Goal: Information Seeking & Learning: Check status

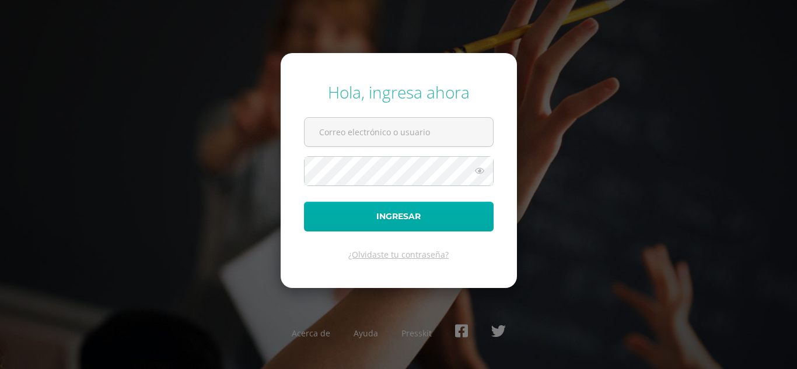
type input "20190732@liceoguatemala.edu.gt"
click at [403, 222] on button "Ingresar" at bounding box center [399, 217] width 190 height 30
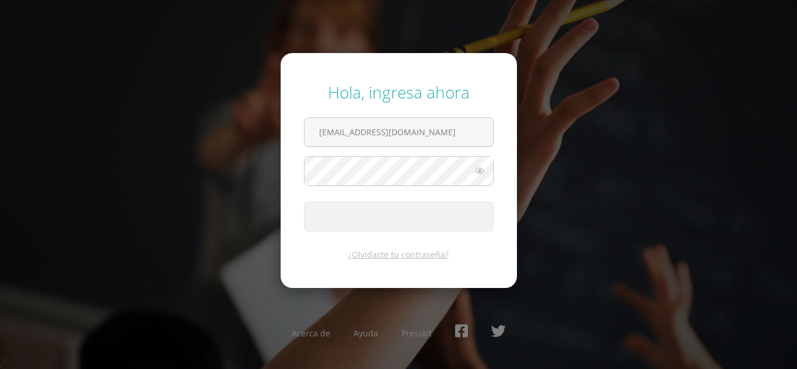
click at [478, 174] on icon at bounding box center [479, 171] width 15 height 14
click at [478, 174] on icon at bounding box center [479, 171] width 16 height 14
click at [478, 174] on icon at bounding box center [479, 171] width 15 height 14
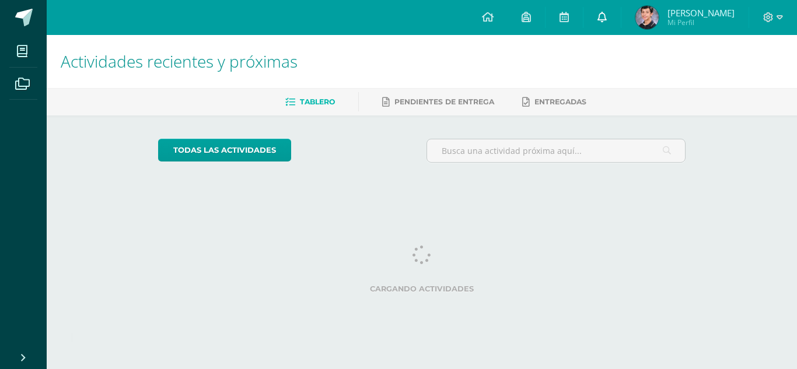
click at [621, 18] on link at bounding box center [601, 17] width 37 height 35
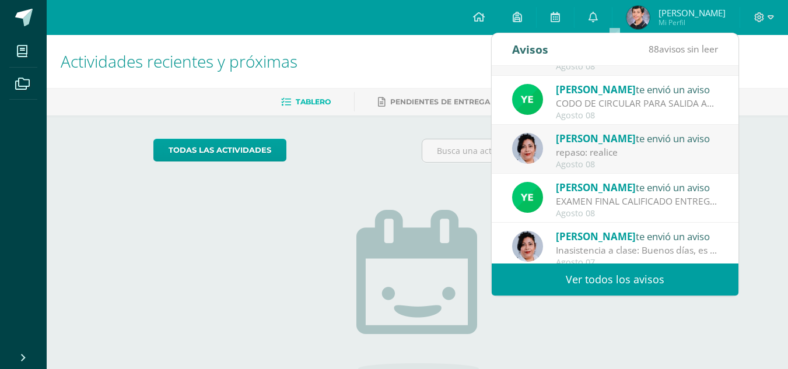
scroll to position [71, 0]
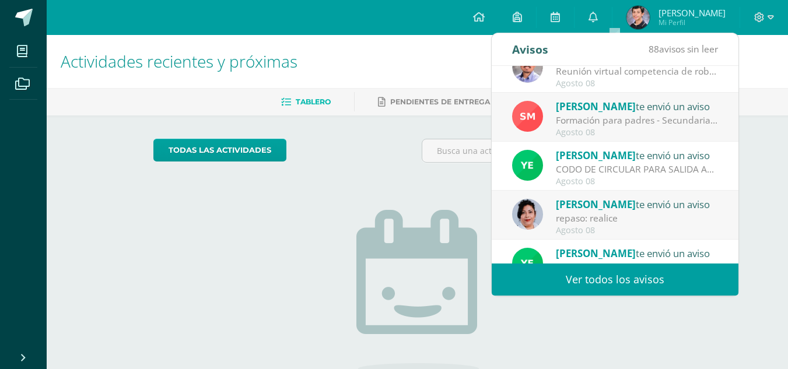
click at [653, 160] on div "[PERSON_NAME] te envió un aviso" at bounding box center [637, 155] width 162 height 15
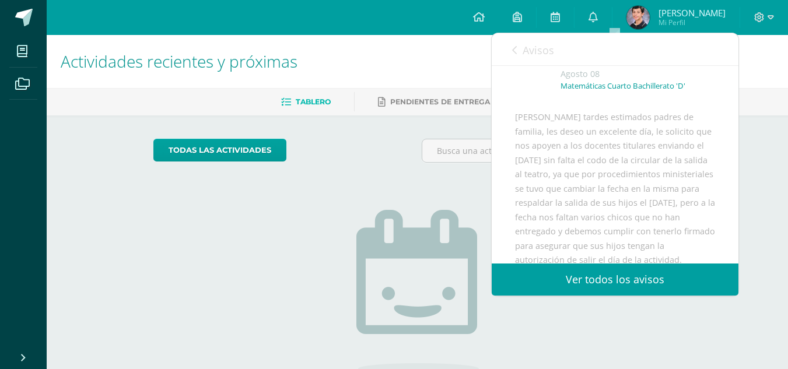
scroll to position [0, 0]
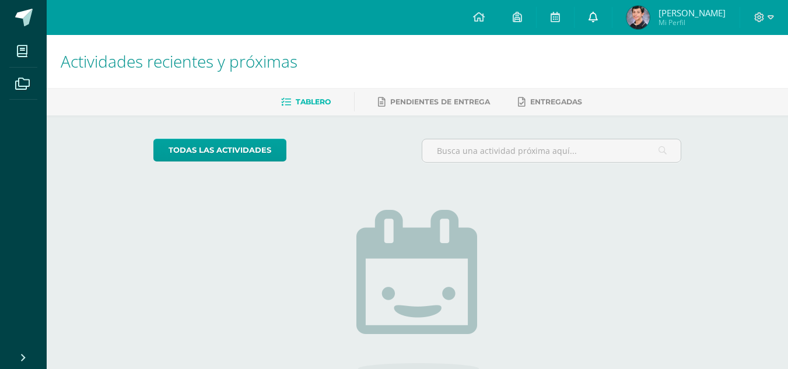
drag, startPoint x: 748, startPoint y: 140, endPoint x: 605, endPoint y: 10, distance: 192.4
drag, startPoint x: 605, startPoint y: 10, endPoint x: 598, endPoint y: 22, distance: 13.1
drag, startPoint x: 598, startPoint y: 22, endPoint x: 609, endPoint y: 8, distance: 17.9
click at [609, 8] on link at bounding box center [592, 17] width 37 height 35
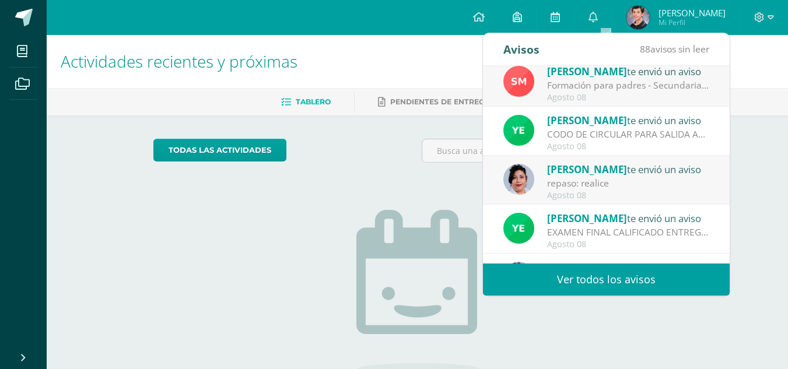
scroll to position [194, 0]
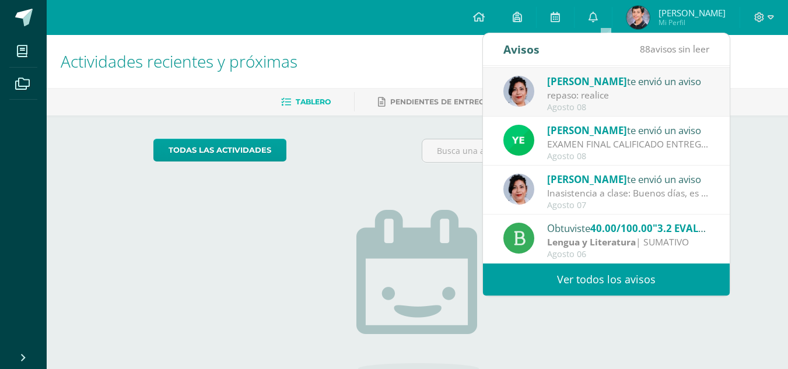
click at [624, 281] on link "Ver todos los avisos" at bounding box center [606, 280] width 247 height 32
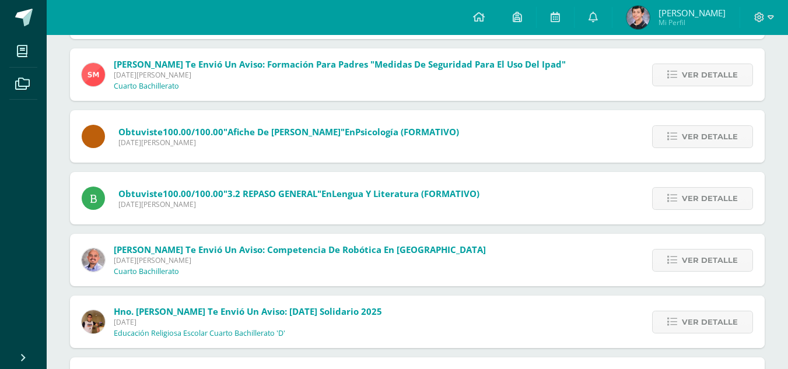
scroll to position [321, 0]
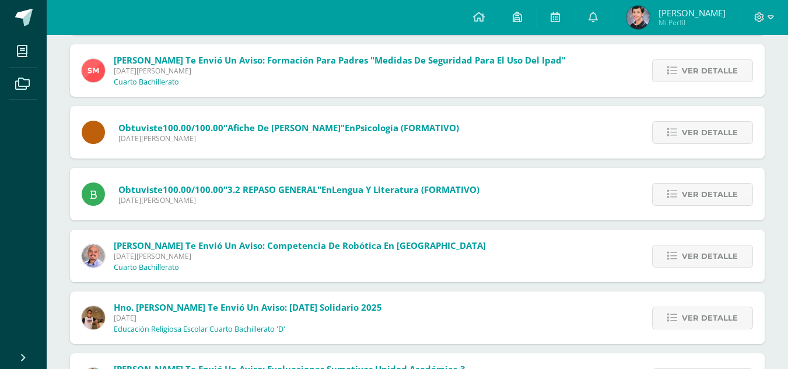
click at [787, 203] on html "Mis cursos Archivos Cerrar panel Ciencias Sociales y Formación Ciudadana Cuarto…" at bounding box center [394, 104] width 788 height 851
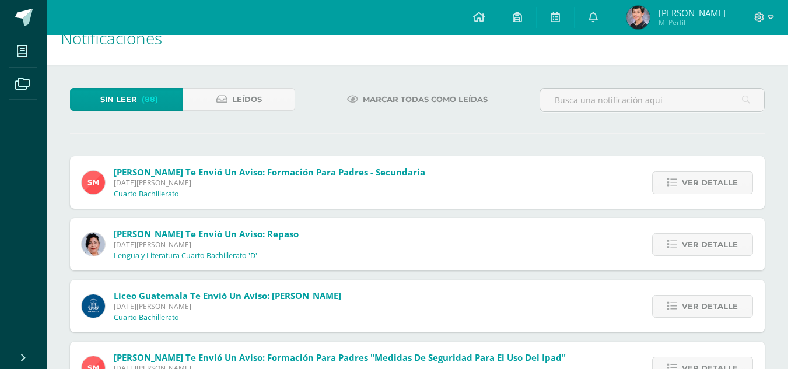
scroll to position [37, 0]
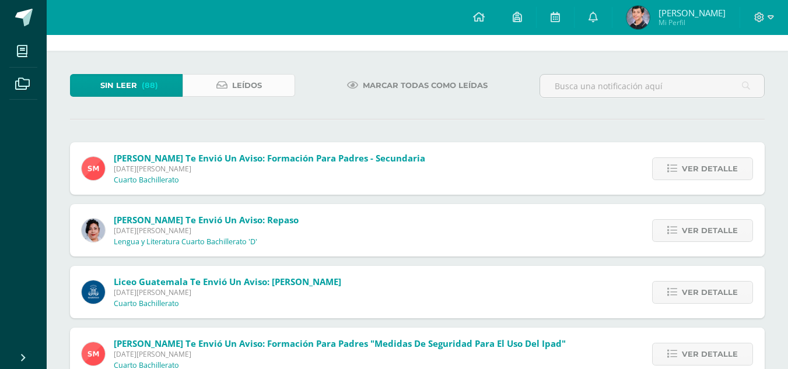
click at [277, 91] on link "Leídos" at bounding box center [239, 85] width 113 height 23
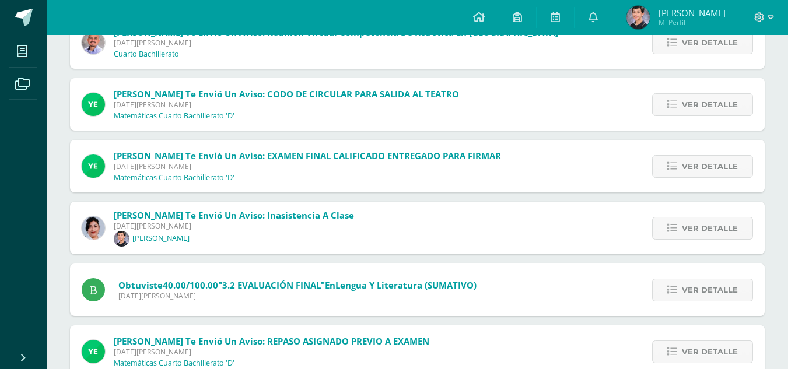
drag, startPoint x: 796, startPoint y: 109, endPoint x: 796, endPoint y: 211, distance: 102.1
click at [787, 211] on html "Mis cursos Archivos Cerrar panel Ciencias Sociales y Formación Ciudadana Cuarto…" at bounding box center [394, 200] width 788 height 851
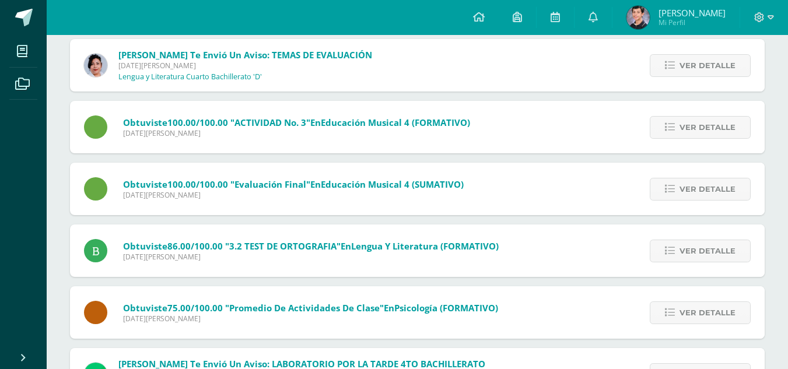
scroll to position [1154, 0]
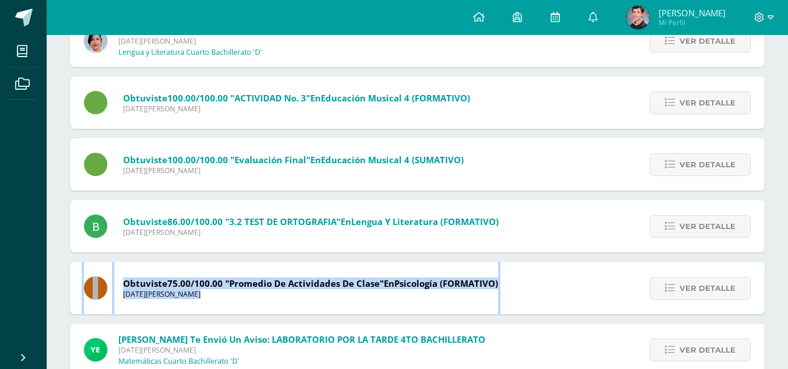
drag, startPoint x: 787, startPoint y: 232, endPoint x: 796, endPoint y: 262, distance: 31.6
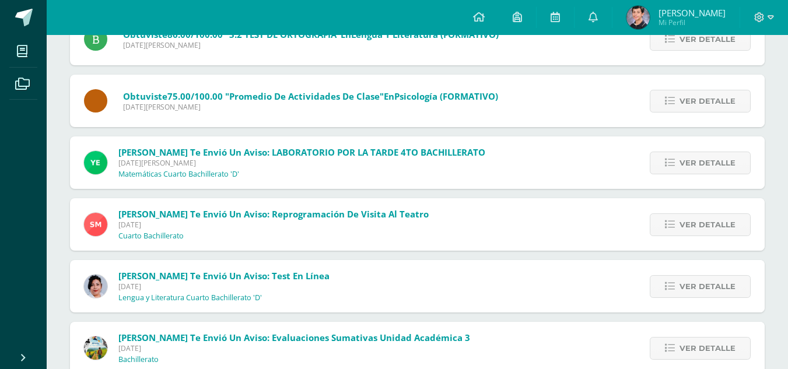
scroll to position [1345, 0]
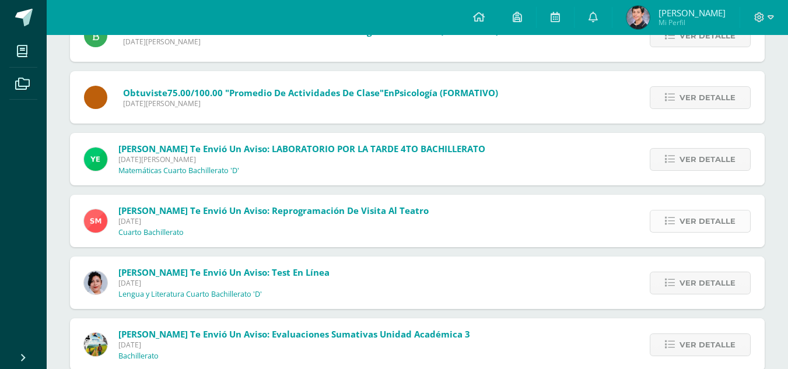
click at [667, 224] on icon at bounding box center [670, 221] width 10 height 10
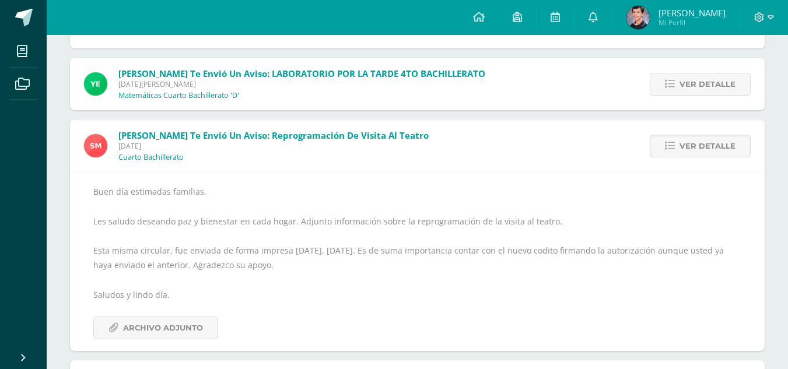
scroll to position [1446, 0]
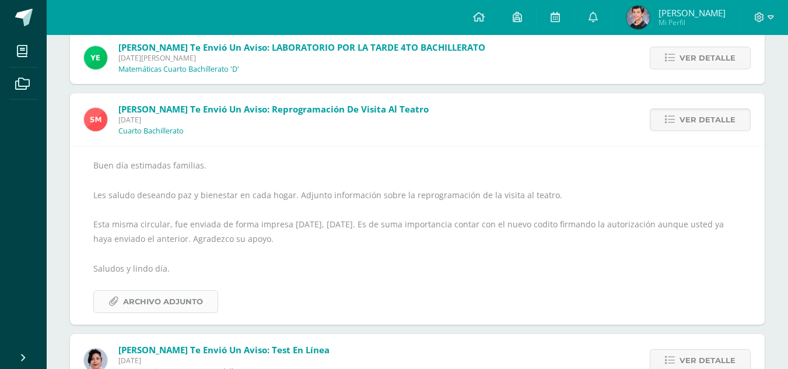
click at [180, 299] on span "Archivo Adjunto" at bounding box center [163, 302] width 80 height 22
